Goal: Task Accomplishment & Management: Manage account settings

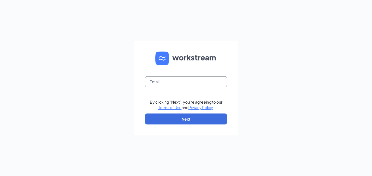
drag, startPoint x: 209, startPoint y: 82, endPoint x: 171, endPoint y: 81, distance: 37.3
click at [171, 81] on input "text" at bounding box center [186, 81] width 82 height 11
type input "taylorholt.70@yahoo.com"
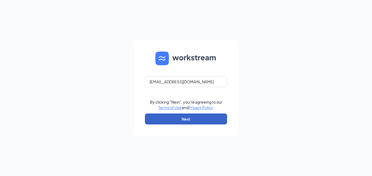
click at [172, 120] on button "Next" at bounding box center [186, 119] width 82 height 11
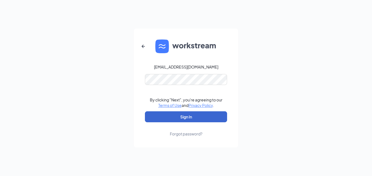
click at [170, 118] on button "Sign In" at bounding box center [186, 116] width 82 height 11
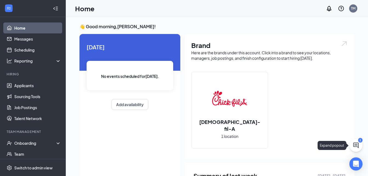
drag, startPoint x: 357, startPoint y: 144, endPoint x: 245, endPoint y: 39, distance: 154.0
click at [245, 39] on div "Brand Here are the brands under this account. Click into a brand to see your lo…" at bounding box center [270, 97] width 170 height 126
click at [355, 145] on icon "ChatActive" at bounding box center [355, 145] width 5 height 5
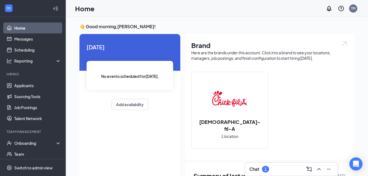
click at [260, 170] on div "Chat 1" at bounding box center [259, 169] width 20 height 7
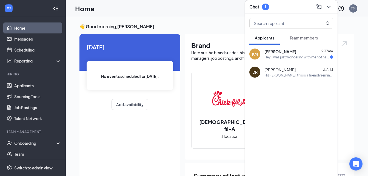
click at [282, 58] on div "Hey, i was just wondering with me not having a working permit if i could still …" at bounding box center [298, 57] width 66 height 5
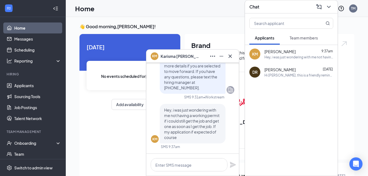
drag, startPoint x: 232, startPoint y: 55, endPoint x: 225, endPoint y: 33, distance: 23.1
click at [225, 33] on div "👋 Good morning, [PERSON_NAME] ! [DATE] No events scheduled for [DATE] . Add ava…" at bounding box center [217, 159] width 284 height 270
click at [228, 58] on icon "Cross" at bounding box center [230, 56] width 7 height 7
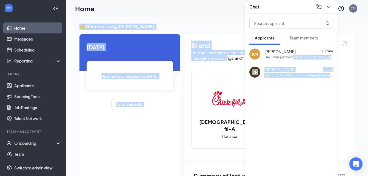
drag, startPoint x: 228, startPoint y: 58, endPoint x: 305, endPoint y: 49, distance: 77.6
click at [305, 49] on div "Chat Applicants Team members KM [PERSON_NAME] 9:37am Hey, i was just wondering …" at bounding box center [217, 158] width 302 height 283
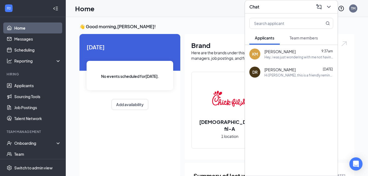
drag, startPoint x: 305, startPoint y: 49, endPoint x: 349, endPoint y: 64, distance: 46.5
click at [349, 64] on div "Brand Here are the brands under this account. Click into a brand to see your lo…" at bounding box center [270, 97] width 170 height 126
click at [328, 8] on icon "ChevronDown" at bounding box center [329, 7] width 7 height 7
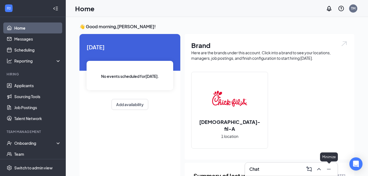
click at [330, 169] on icon "Minimize" at bounding box center [329, 169] width 7 height 7
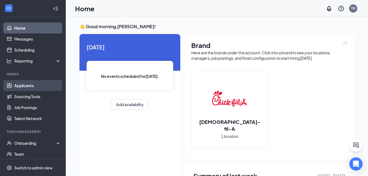
click at [36, 87] on link "Applicants" at bounding box center [37, 85] width 47 height 11
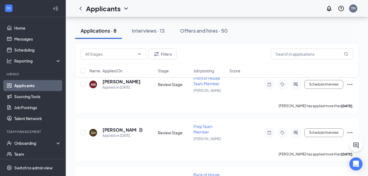
scroll to position [317, 0]
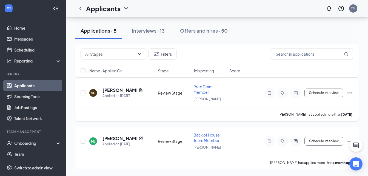
click at [350, 92] on icon "Ellipses" at bounding box center [350, 93] width 7 height 7
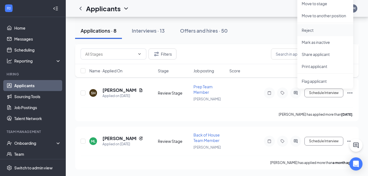
click at [314, 32] on p "Reject" at bounding box center [325, 29] width 47 height 5
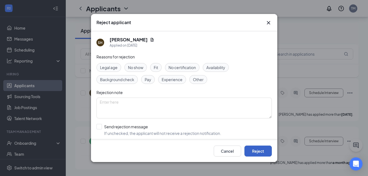
click at [259, 154] on button "Reject" at bounding box center [258, 151] width 27 height 11
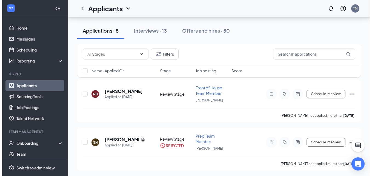
scroll to position [273, 0]
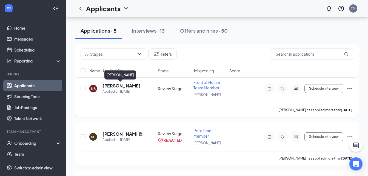
click at [125, 87] on h5 "[PERSON_NAME]" at bounding box center [122, 86] width 38 height 6
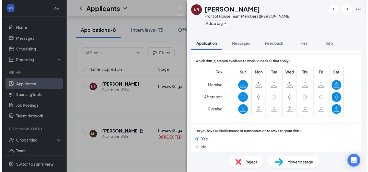
scroll to position [356, 0]
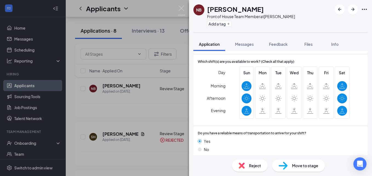
click at [184, 104] on div "NB [PERSON_NAME] Front of House Team Member at [PERSON_NAME] Add a tag Applicat…" at bounding box center [186, 88] width 372 height 176
click at [180, 6] on img at bounding box center [181, 10] width 7 height 11
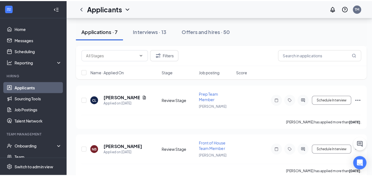
scroll to position [207, 0]
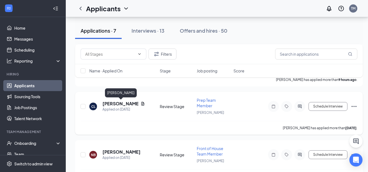
click at [114, 104] on h5 "[PERSON_NAME]" at bounding box center [121, 104] width 36 height 6
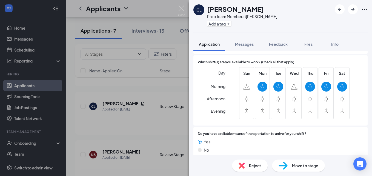
scroll to position [374, 0]
click at [248, 164] on div "Reject" at bounding box center [250, 166] width 36 height 12
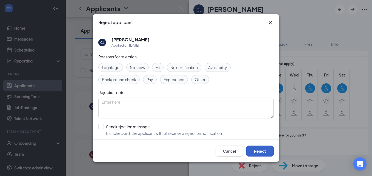
click at [261, 146] on button "Reject" at bounding box center [259, 151] width 27 height 11
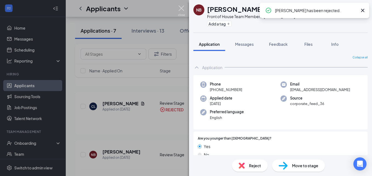
click at [181, 7] on img at bounding box center [181, 10] width 7 height 11
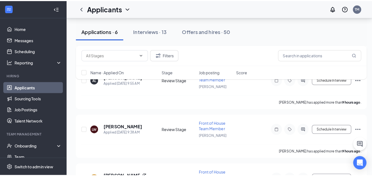
scroll to position [79, 0]
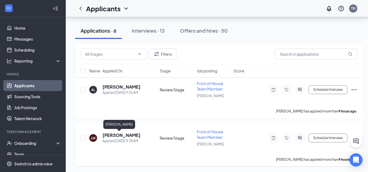
click at [112, 136] on h5 "[PERSON_NAME]" at bounding box center [122, 135] width 38 height 6
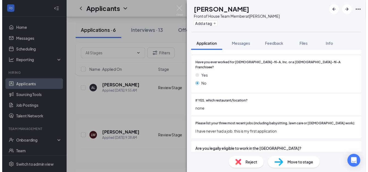
scroll to position [92, 0]
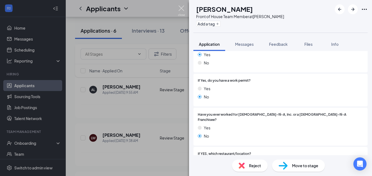
click at [181, 7] on img at bounding box center [181, 10] width 7 height 11
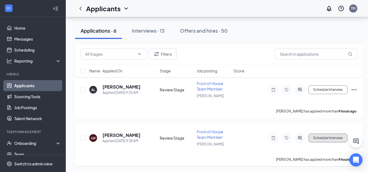
click at [330, 138] on button "Schedule Interview" at bounding box center [328, 138] width 39 height 9
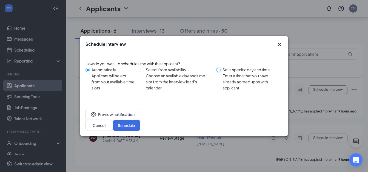
click at [220, 72] on input "Set a specific day and time Enter a time that you have already agreed upon with…" at bounding box center [219, 70] width 4 height 4
radio input "true"
radio input "false"
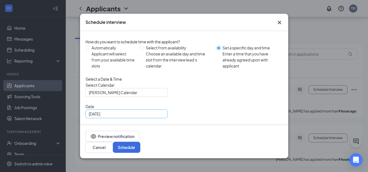
click at [162, 117] on div "[DATE]" at bounding box center [127, 114] width 76 height 6
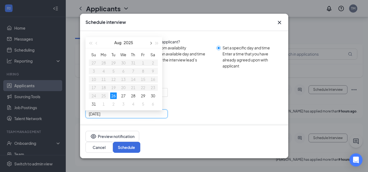
click at [151, 45] on span "button" at bounding box center [150, 43] width 3 height 3
type input "[DATE]"
click at [122, 66] on div "3" at bounding box center [123, 62] width 7 height 7
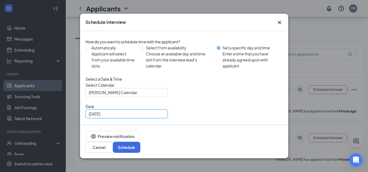
click at [121, 131] on span "07:00 PM" at bounding box center [105, 135] width 32 height 8
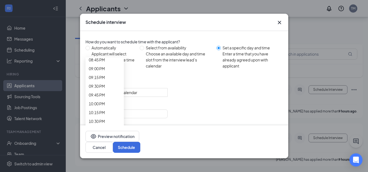
scroll to position [748, 0]
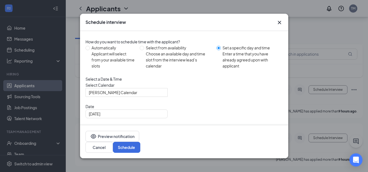
click at [105, 152] on span "07:30 PM" at bounding box center [97, 156] width 16 height 8
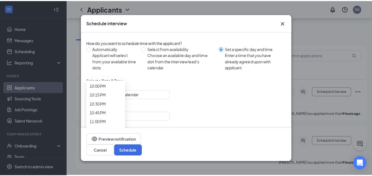
scroll to position [784, 0]
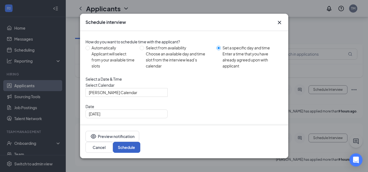
click at [140, 147] on button "Schedule" at bounding box center [126, 147] width 27 height 11
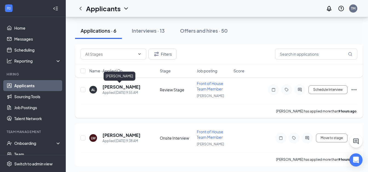
click at [123, 87] on h5 "[PERSON_NAME]" at bounding box center [122, 87] width 38 height 6
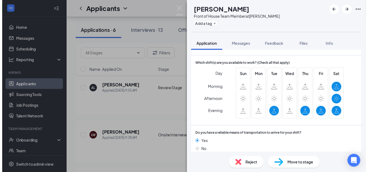
scroll to position [350, 0]
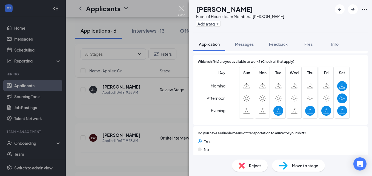
click at [179, 12] on img at bounding box center [181, 10] width 7 height 11
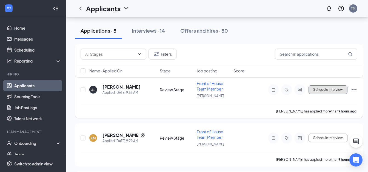
click at [327, 89] on button "Schedule Interview" at bounding box center [328, 89] width 39 height 9
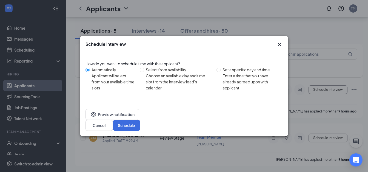
click at [223, 76] on span "Set a specific day and time Enter a time that you have already agreed upon with…" at bounding box center [251, 79] width 60 height 24
click at [221, 72] on input "Set a specific day and time Enter a time that you have already agreed upon with…" at bounding box center [219, 70] width 4 height 4
radio input "true"
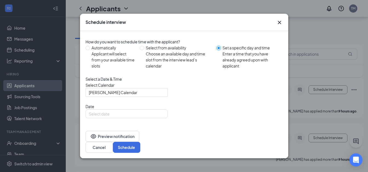
radio input "false"
click at [223, 76] on div "Select a Date & Time" at bounding box center [184, 79] width 197 height 6
click at [161, 118] on div "[DATE]" at bounding box center [127, 113] width 82 height 9
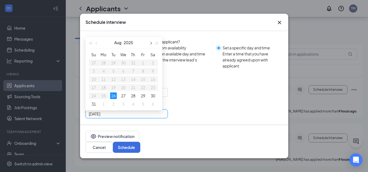
click at [151, 45] on span "button" at bounding box center [150, 43] width 3 height 3
type input "[DATE]"
click at [125, 66] on div "3" at bounding box center [123, 62] width 7 height 7
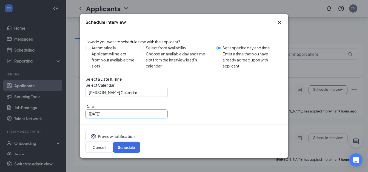
click at [124, 131] on div "07:00 PM" at bounding box center [105, 135] width 38 height 9
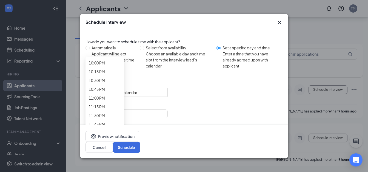
scroll to position [803, 0]
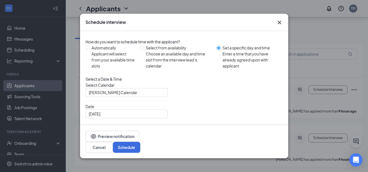
click at [116, 152] on span "07:30 PM" at bounding box center [102, 159] width 27 height 15
click at [140, 150] on button "Schedule" at bounding box center [126, 147] width 27 height 11
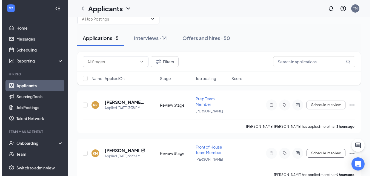
scroll to position [13, 0]
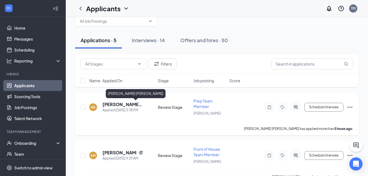
click at [129, 105] on h5 "[PERSON_NAME] [PERSON_NAME]" at bounding box center [123, 104] width 41 height 6
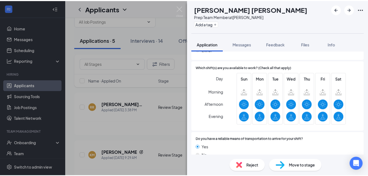
scroll to position [359, 0]
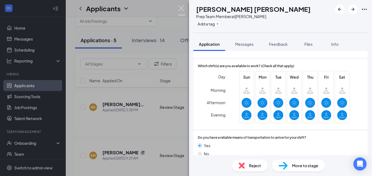
click at [182, 9] on img at bounding box center [181, 10] width 7 height 11
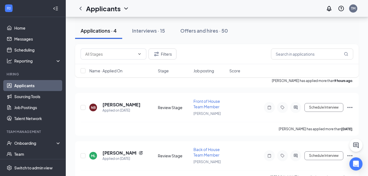
scroll to position [124, 0]
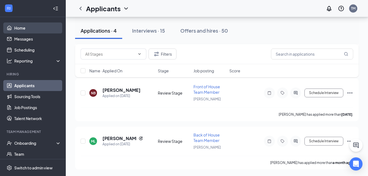
click at [34, 32] on link "Home" at bounding box center [37, 27] width 47 height 11
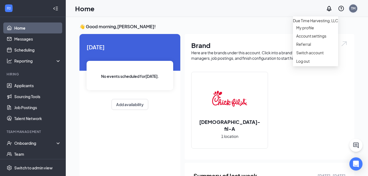
click at [357, 10] on div "TM" at bounding box center [353, 8] width 8 height 8
click at [307, 64] on div "Log out" at bounding box center [315, 60] width 39 height 5
